Goal: Navigation & Orientation: Find specific page/section

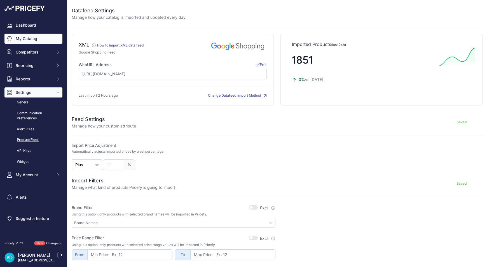
click at [45, 37] on link "My Catalog" at bounding box center [33, 39] width 58 height 10
click at [18, 38] on link "My Catalog" at bounding box center [33, 39] width 58 height 10
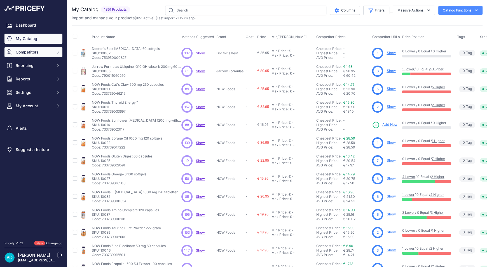
click at [41, 48] on button "Competitors" at bounding box center [33, 52] width 58 height 10
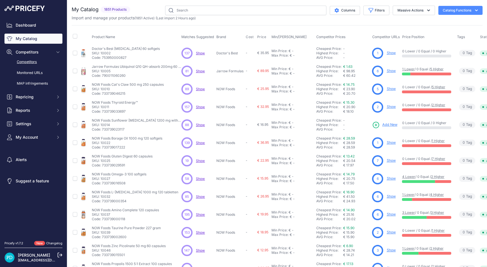
click at [41, 64] on link "Competitors" at bounding box center [33, 62] width 58 height 10
